Goal: Find contact information: Obtain details needed to contact an individual or organization

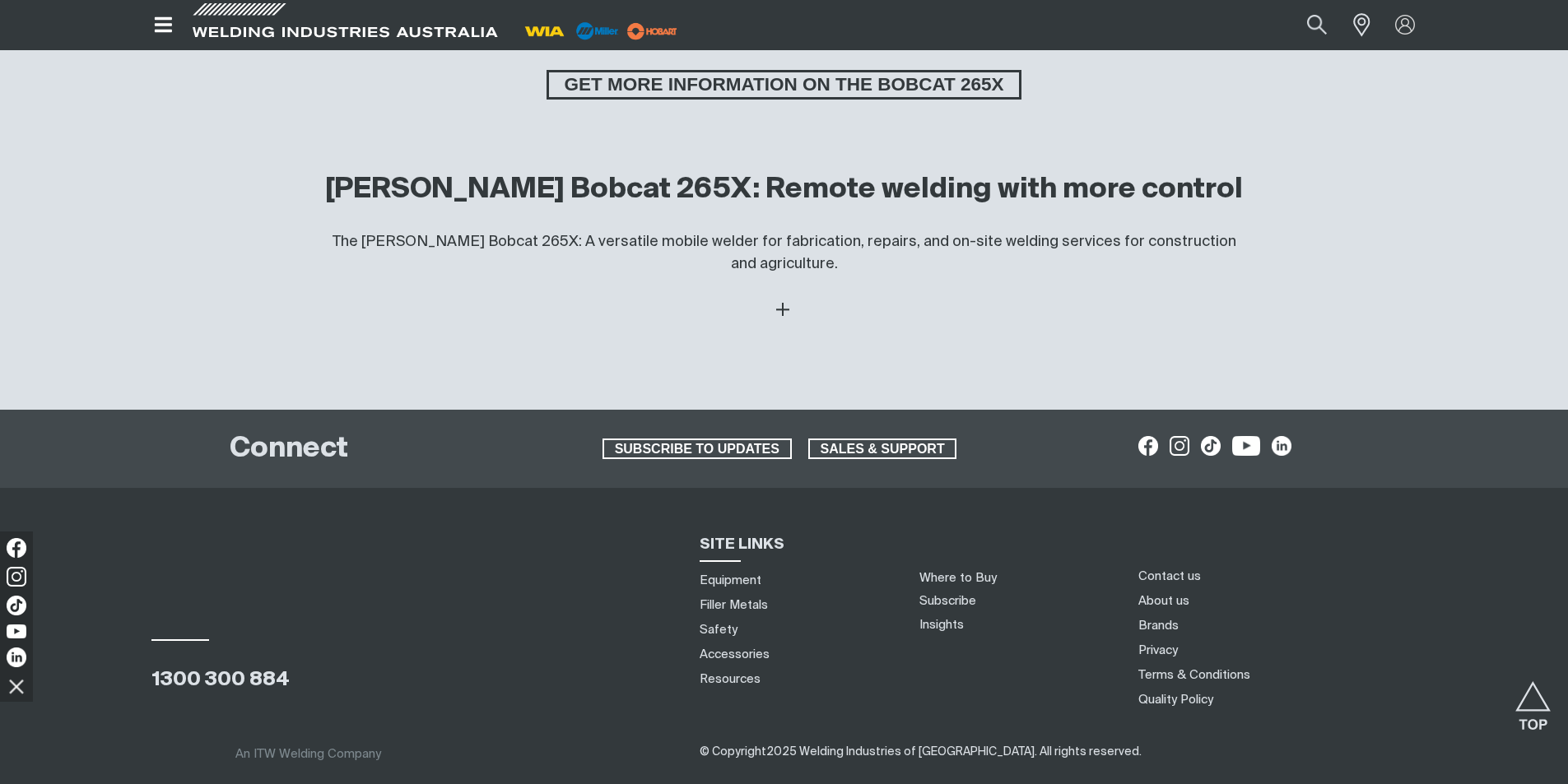
scroll to position [4265, 0]
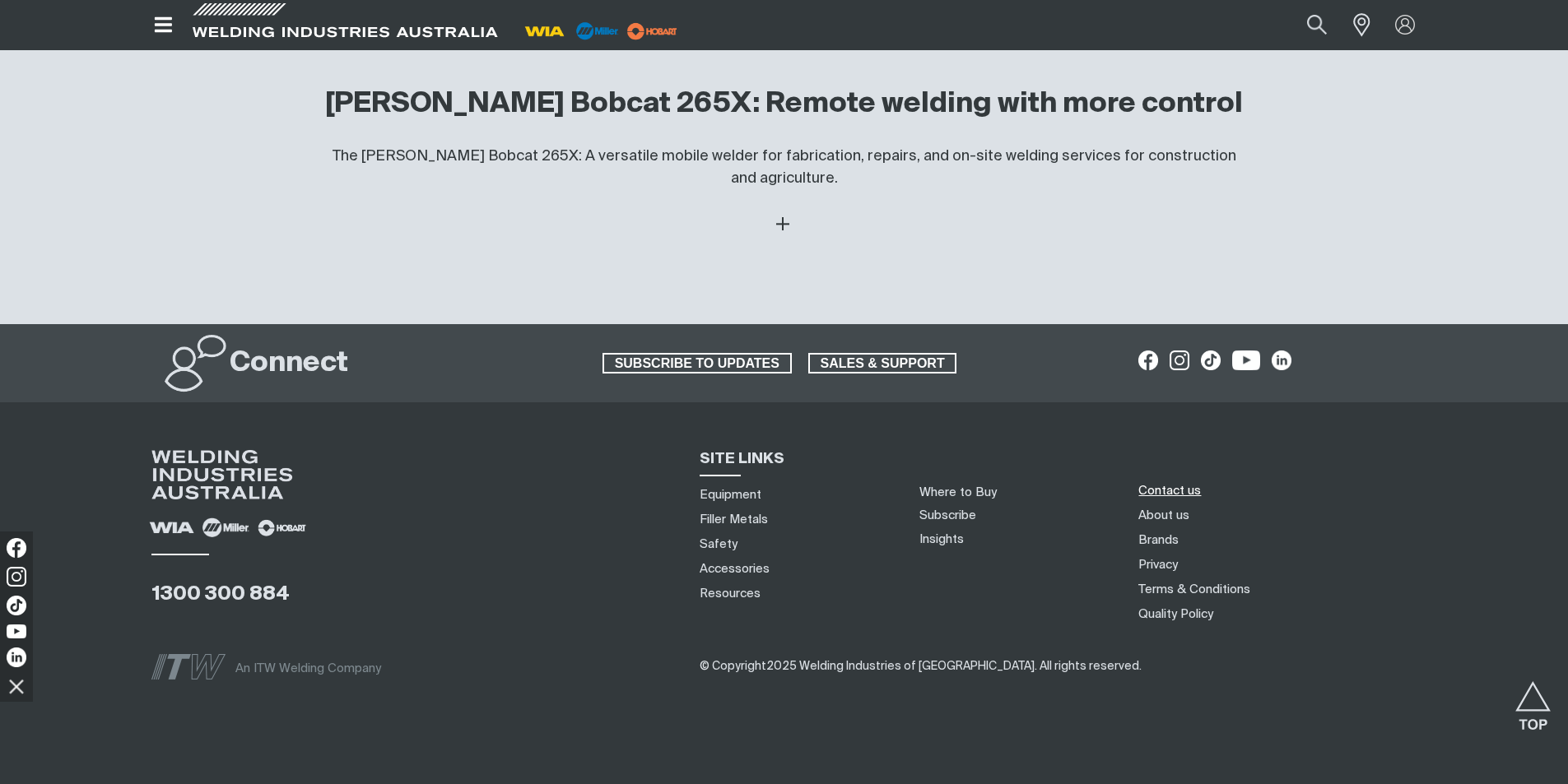
click at [1171, 483] on link "Contact us" at bounding box center [1169, 491] width 63 height 17
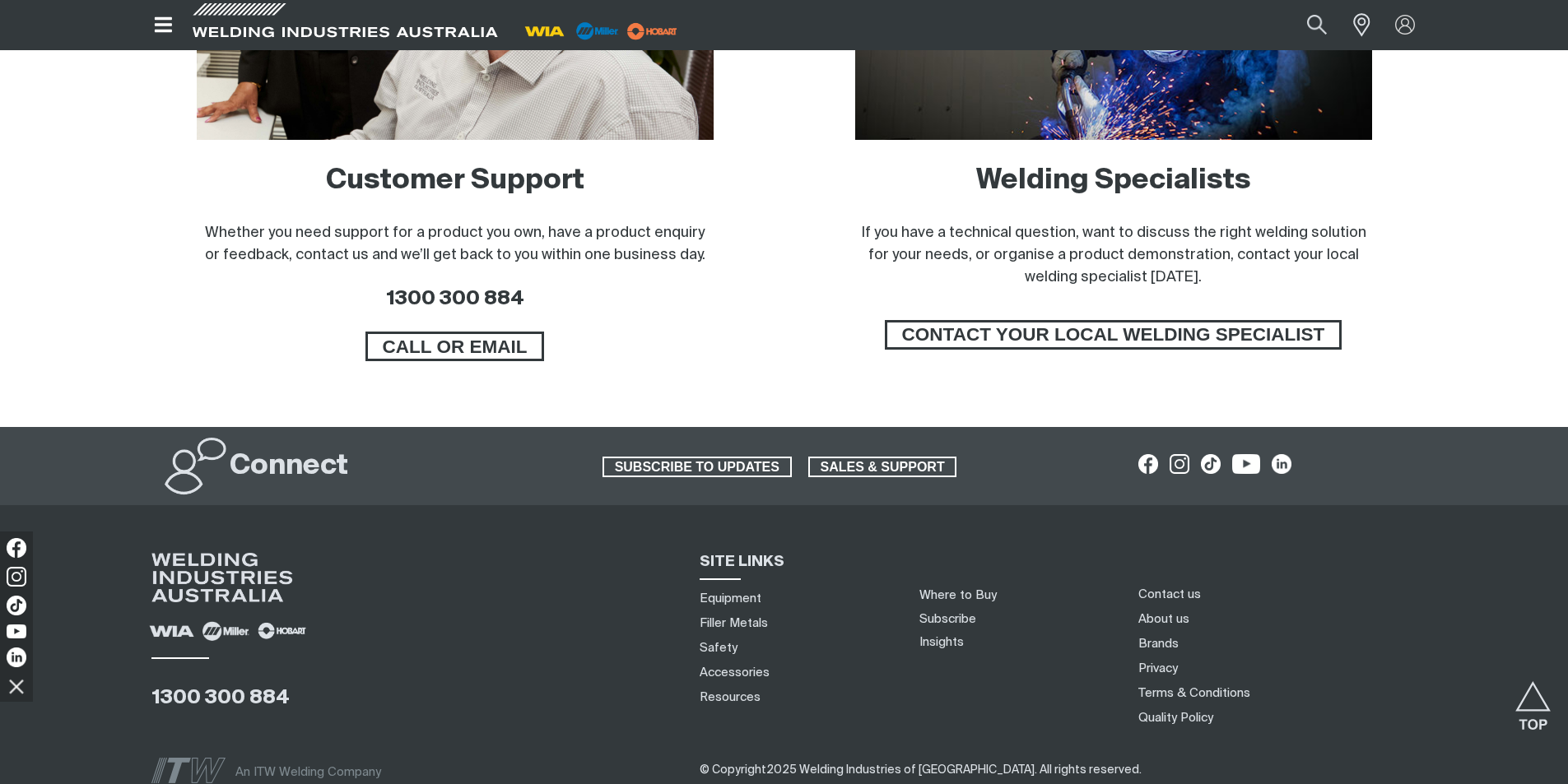
scroll to position [1360, 0]
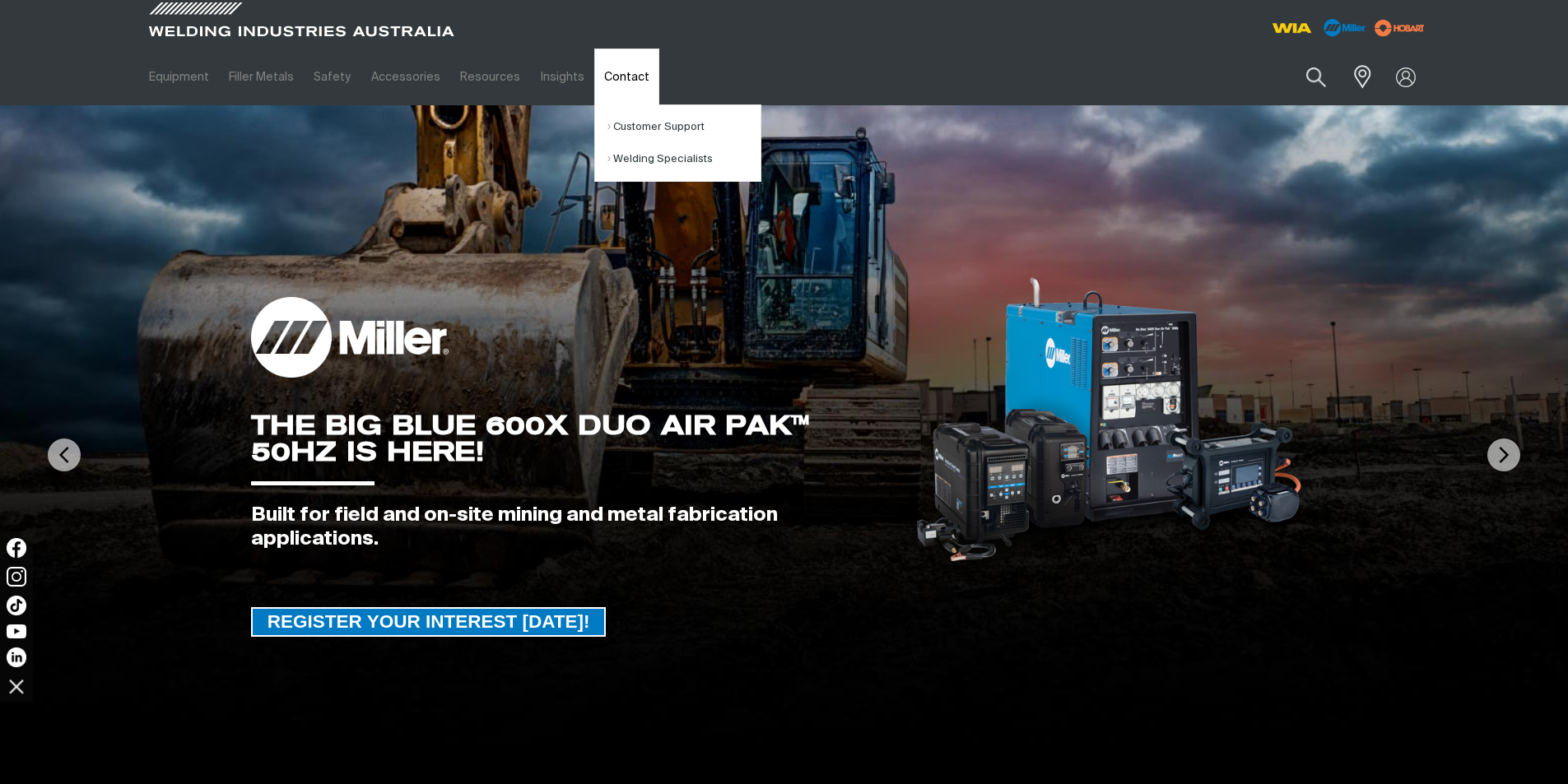
click at [602, 72] on link "Contact" at bounding box center [626, 77] width 65 height 56
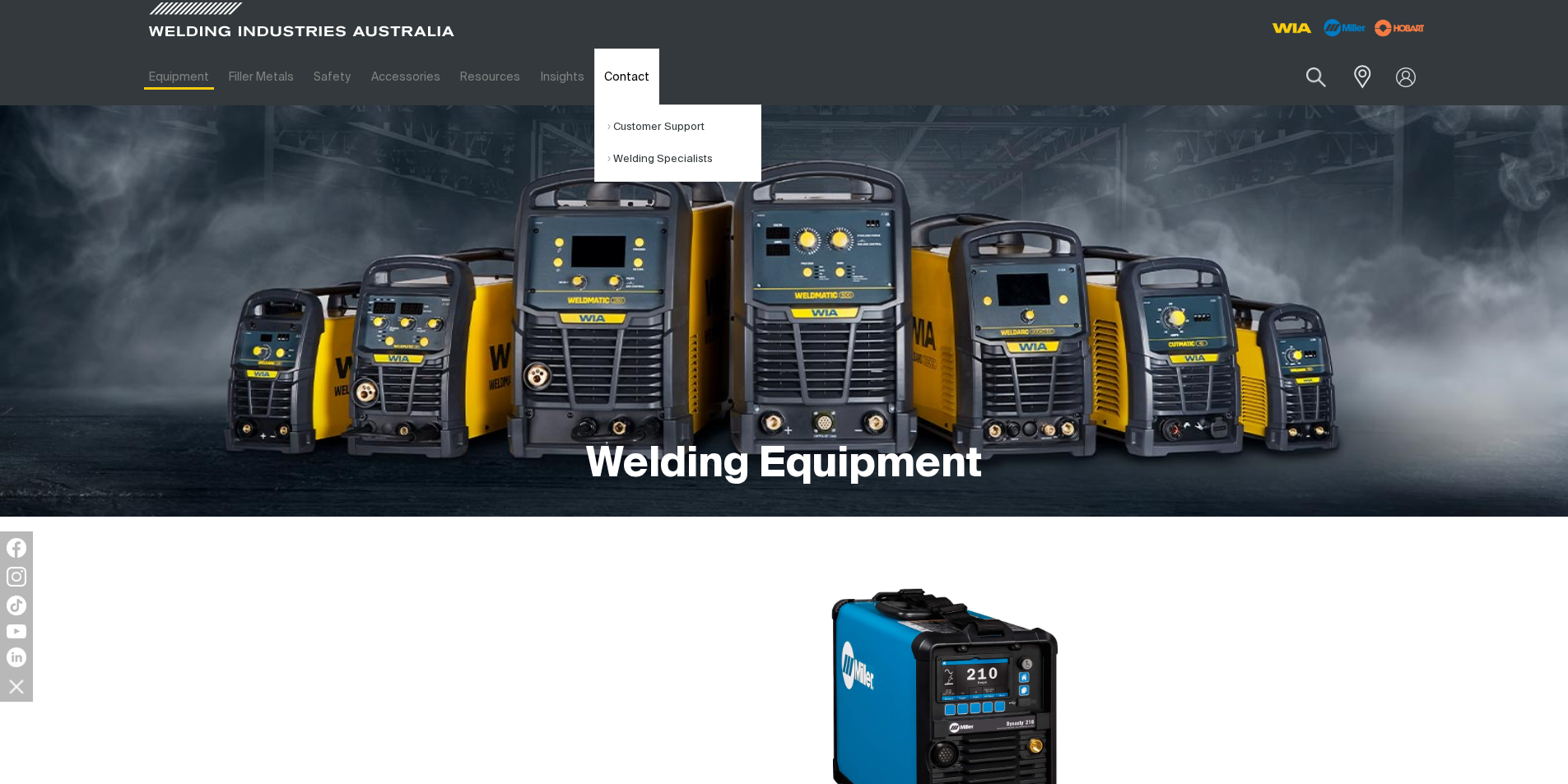
click at [620, 73] on link "Contact" at bounding box center [626, 77] width 65 height 56
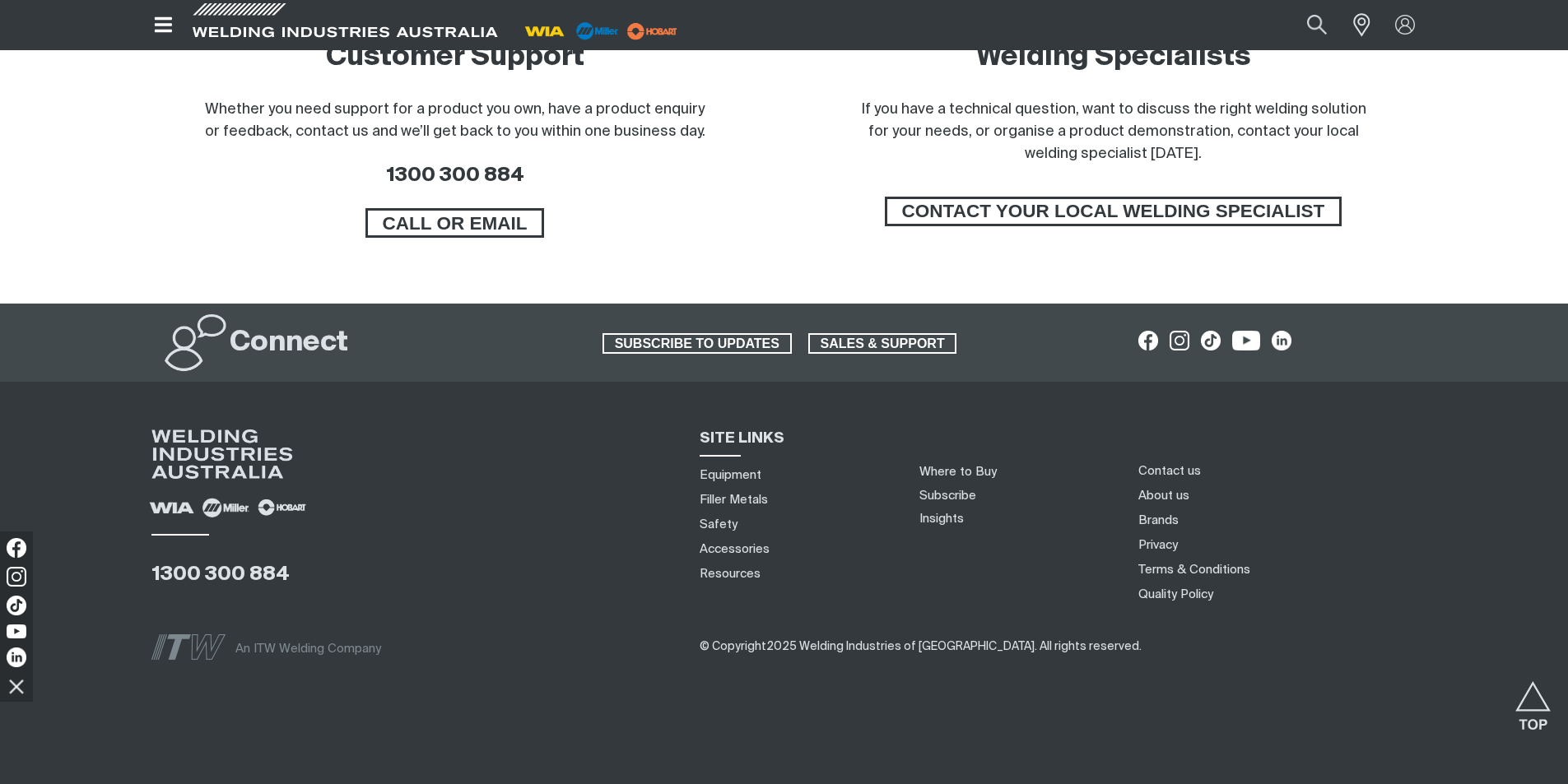
scroll to position [1360, 0]
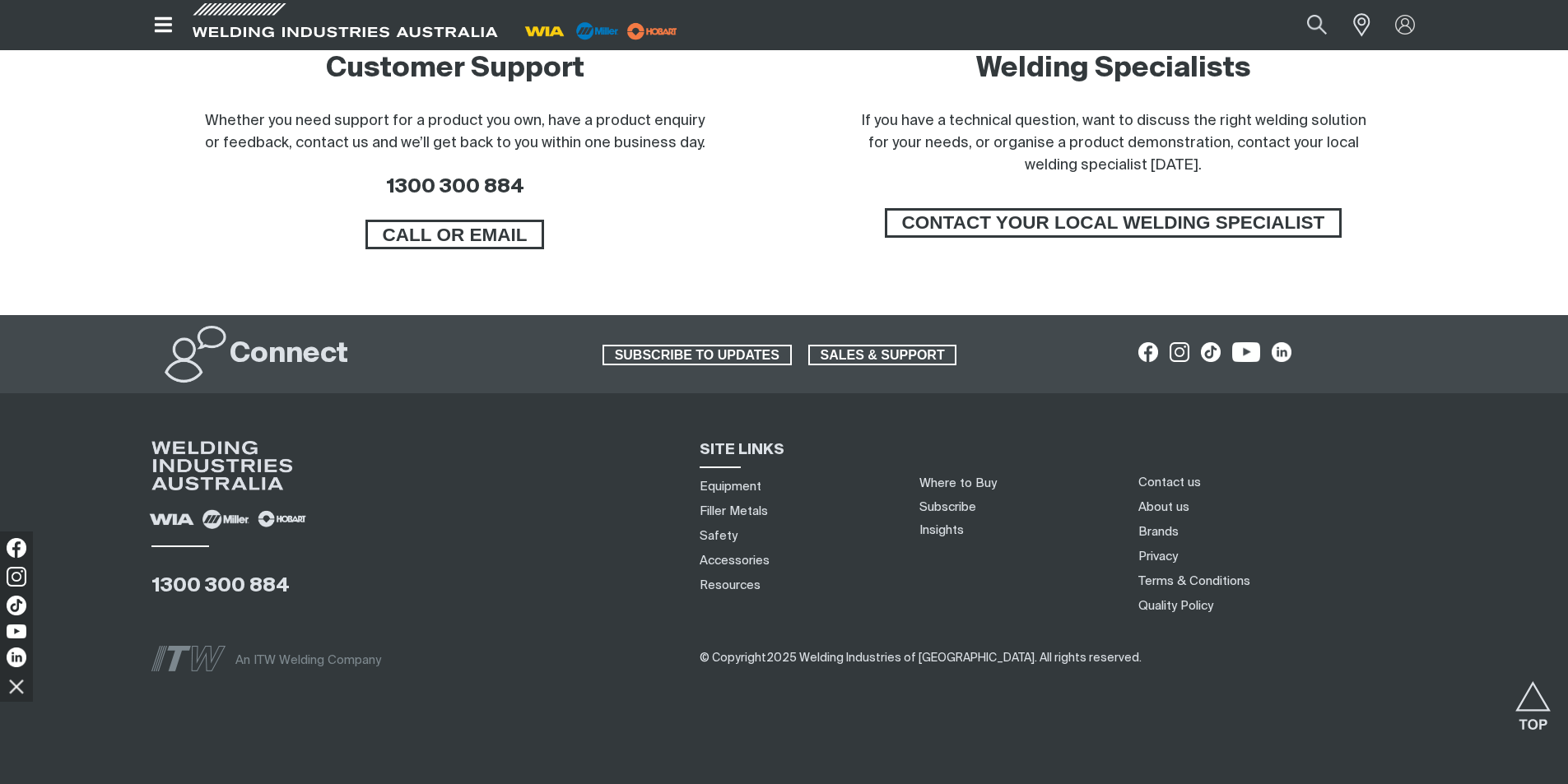
scroll to position [1360, 0]
